Goal: Information Seeking & Learning: Learn about a topic

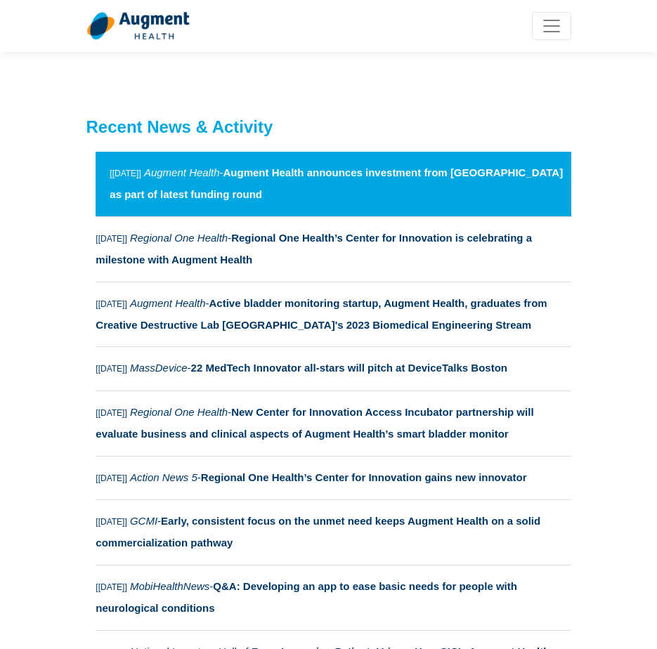
click at [150, 196] on strong "Augment Health announces investment from Vanderbilt University as part of lates…" at bounding box center [336, 183] width 453 height 34
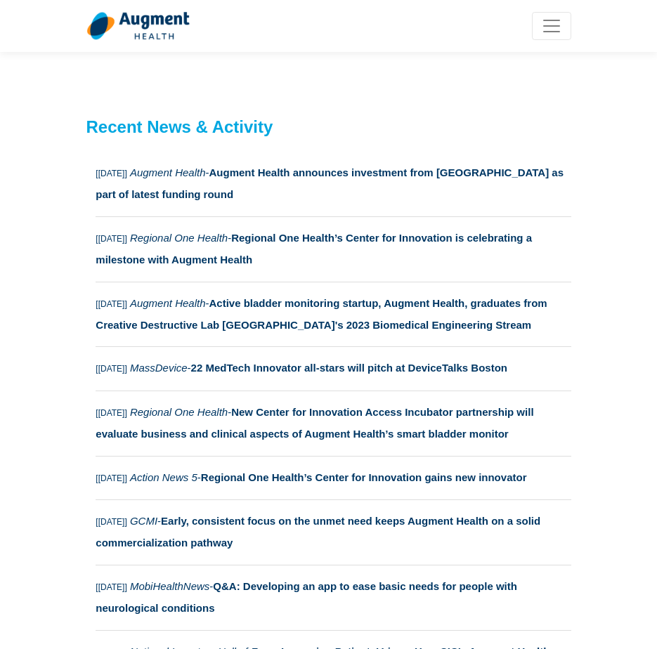
click at [139, 25] on img at bounding box center [137, 25] width 103 height 29
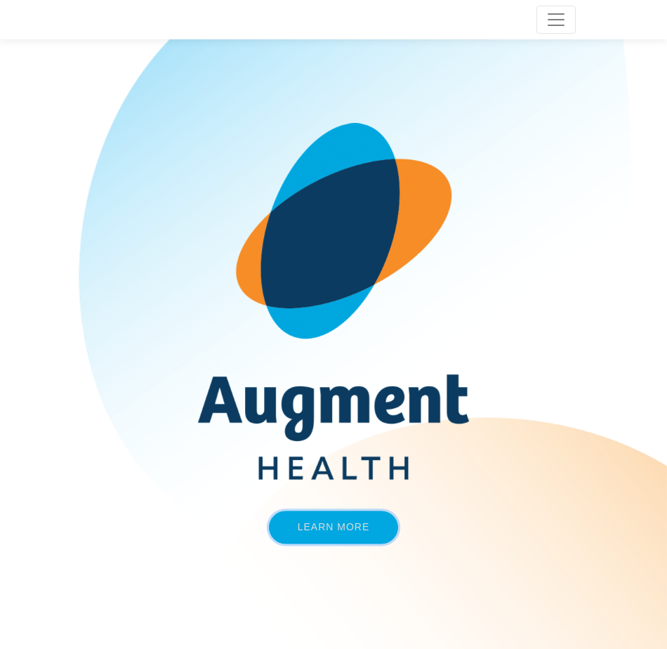
click at [328, 515] on link "Learn More" at bounding box center [334, 527] width 130 height 33
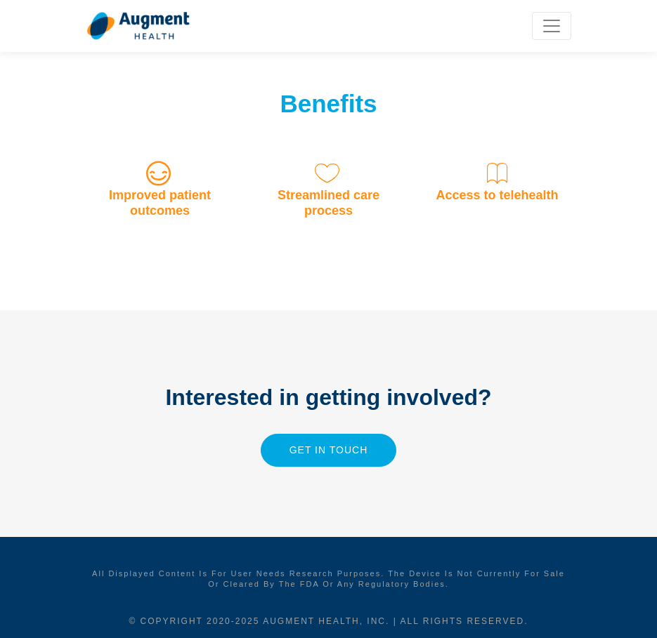
scroll to position [1400, 0]
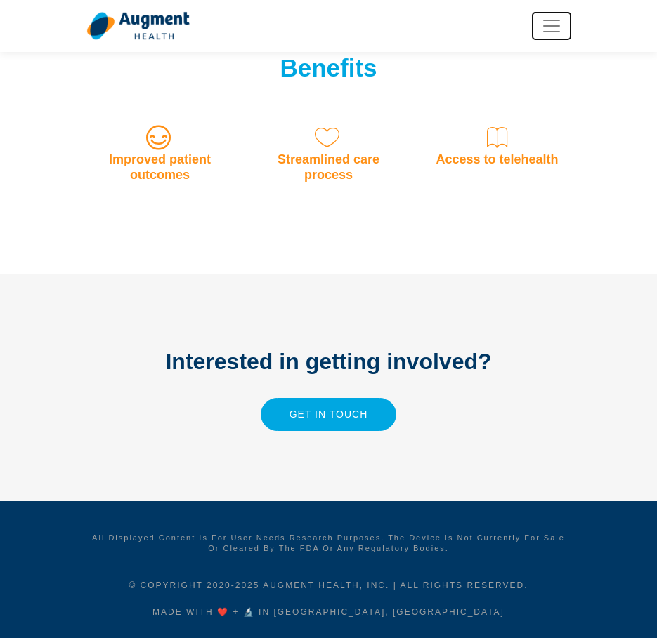
click at [550, 32] on span "Toggle navigation" at bounding box center [551, 25] width 21 height 21
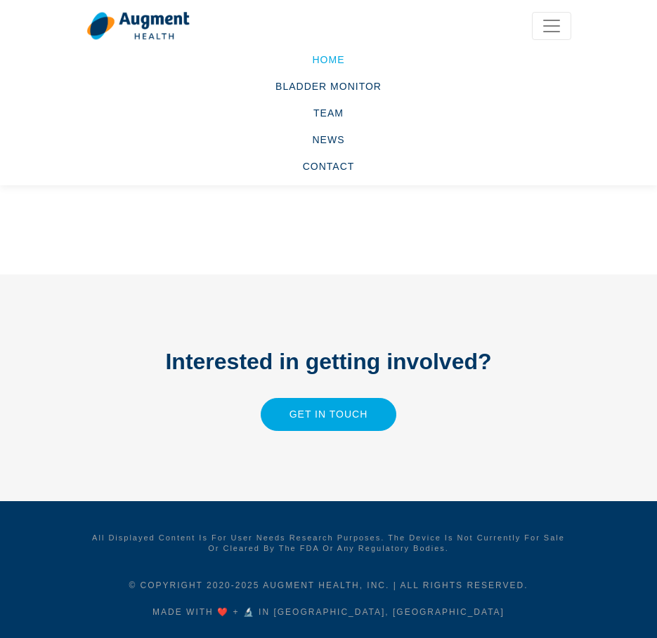
click at [327, 53] on link "Home" at bounding box center [328, 59] width 484 height 27
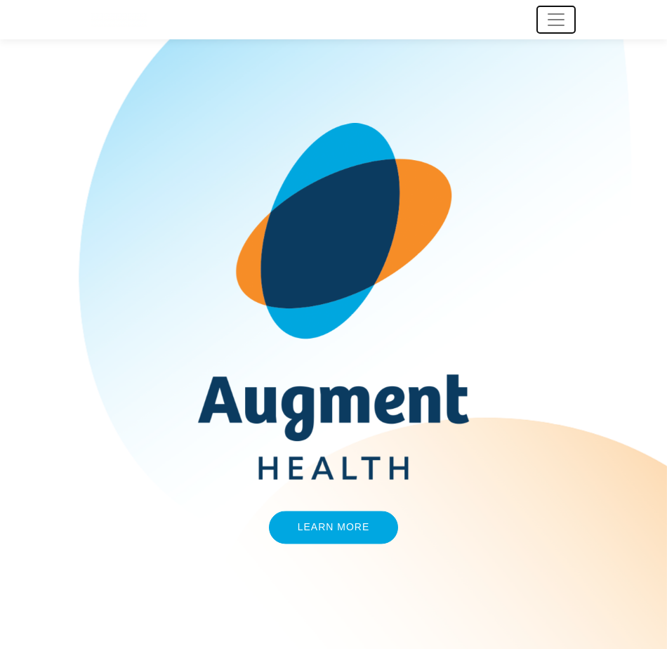
click at [562, 20] on span "Toggle navigation" at bounding box center [556, 19] width 21 height 21
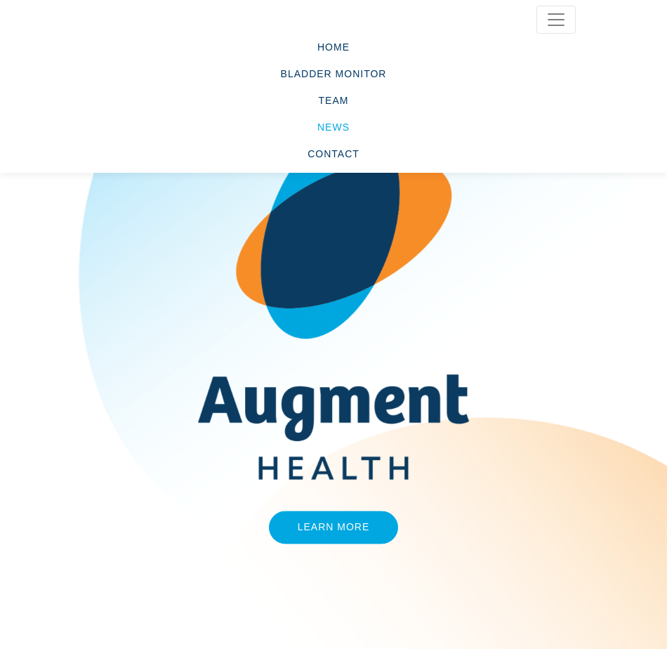
click at [322, 131] on link "News" at bounding box center [333, 127] width 484 height 27
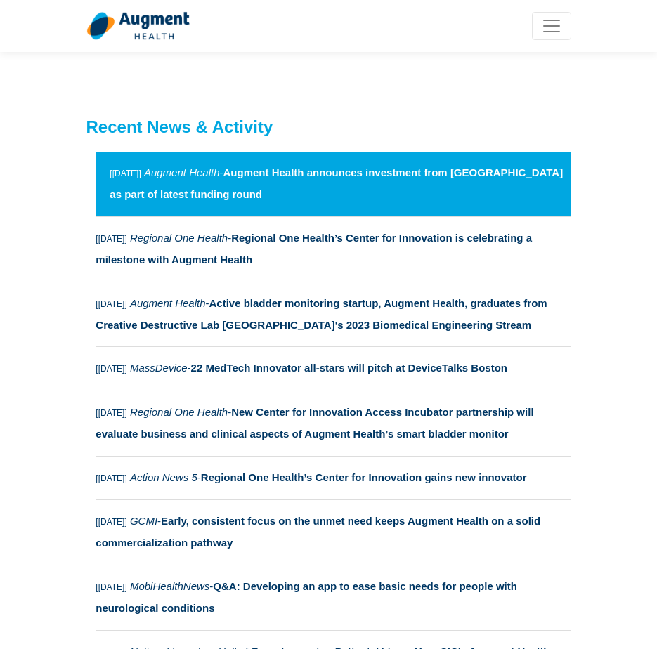
click at [170, 187] on link "[Feb 2024] Augment Health - Augment Health announces investment from Vanderbilt…" at bounding box center [332, 184] width 475 height 65
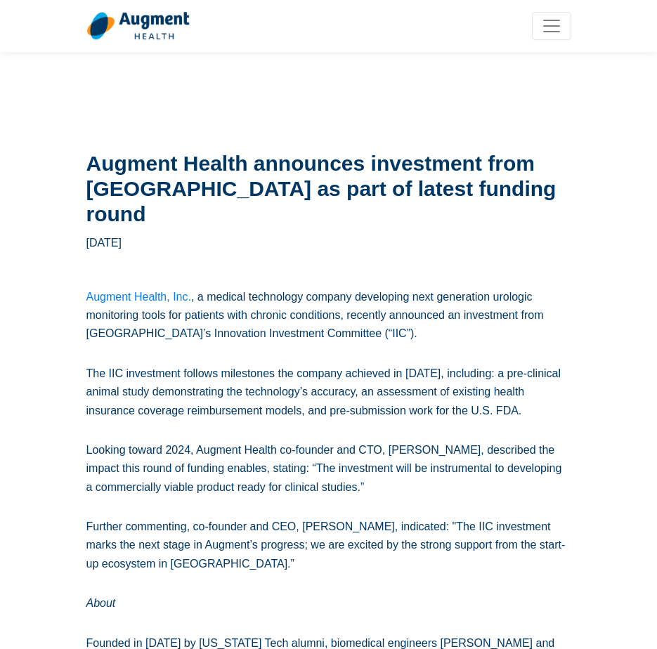
click at [414, 389] on p "The IIC investment follows milestones the company achieved in [DATE], including…" at bounding box center [328, 391] width 484 height 55
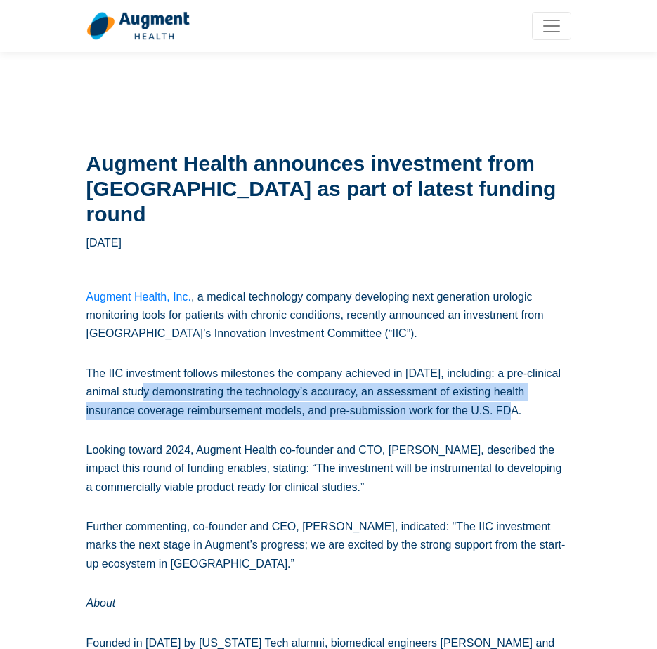
drag, startPoint x: 152, startPoint y: 393, endPoint x: 533, endPoint y: 408, distance: 380.9
click at [533, 408] on p "The IIC investment follows milestones the company achieved in [DATE], including…" at bounding box center [328, 391] width 484 height 55
copy p "demonstrating the technology’s accuracy, an assessment of existing health insur…"
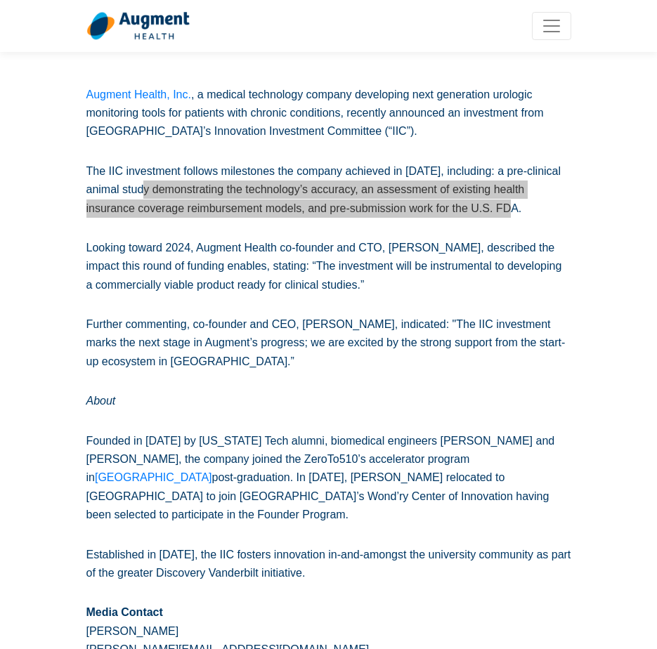
scroll to position [211, 0]
